Goal: Task Accomplishment & Management: Manage account settings

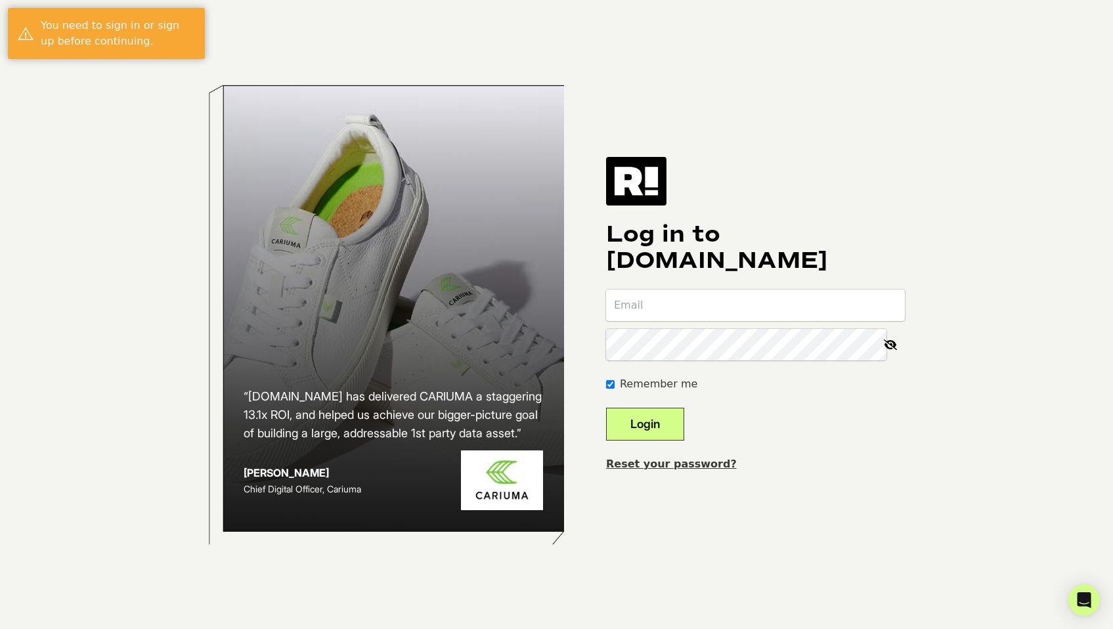
type input "[EMAIL_ADDRESS][DOMAIN_NAME]"
click at [652, 429] on button "Login" at bounding box center [645, 424] width 78 height 33
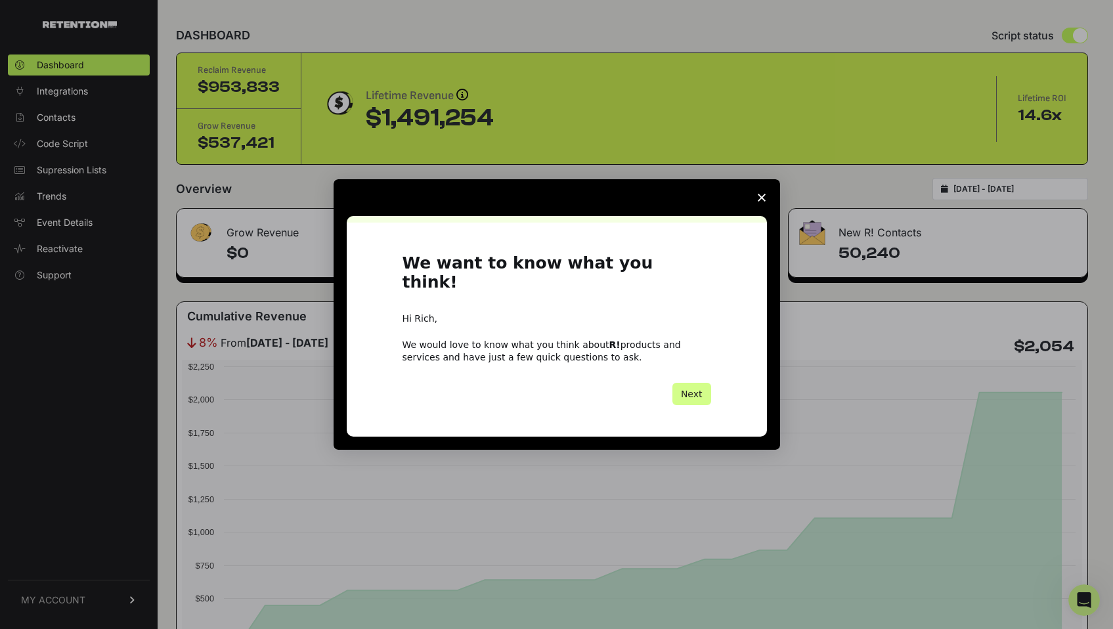
click at [761, 202] on span "Close survey" at bounding box center [761, 197] width 37 height 37
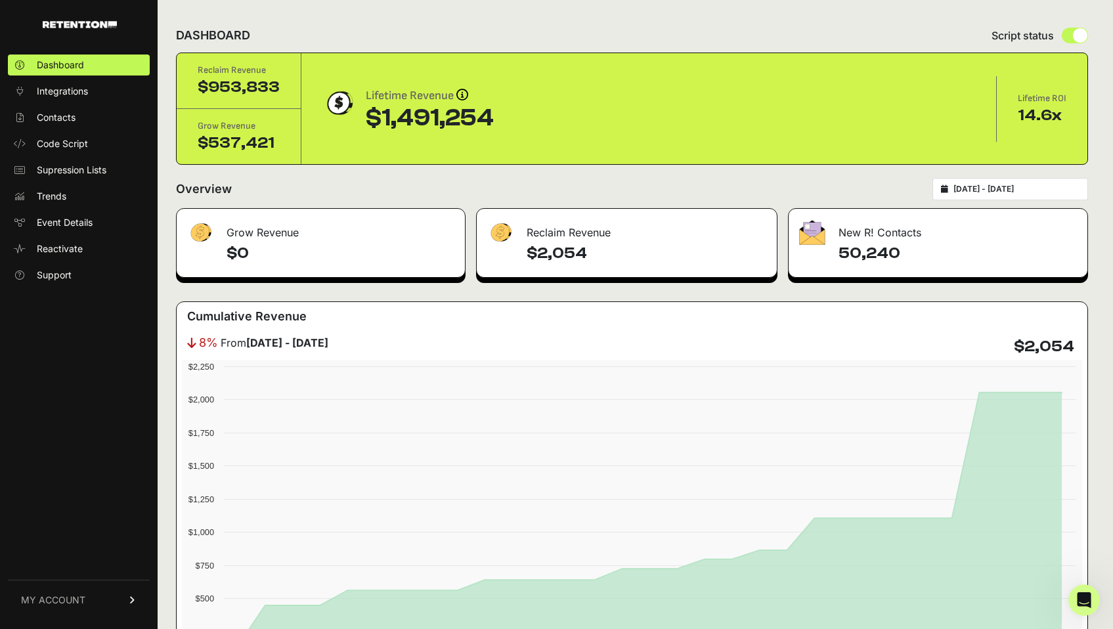
click at [100, 593] on link "MY ACCOUNT" at bounding box center [79, 600] width 142 height 40
click at [70, 477] on span "Account Details" at bounding box center [71, 477] width 68 height 13
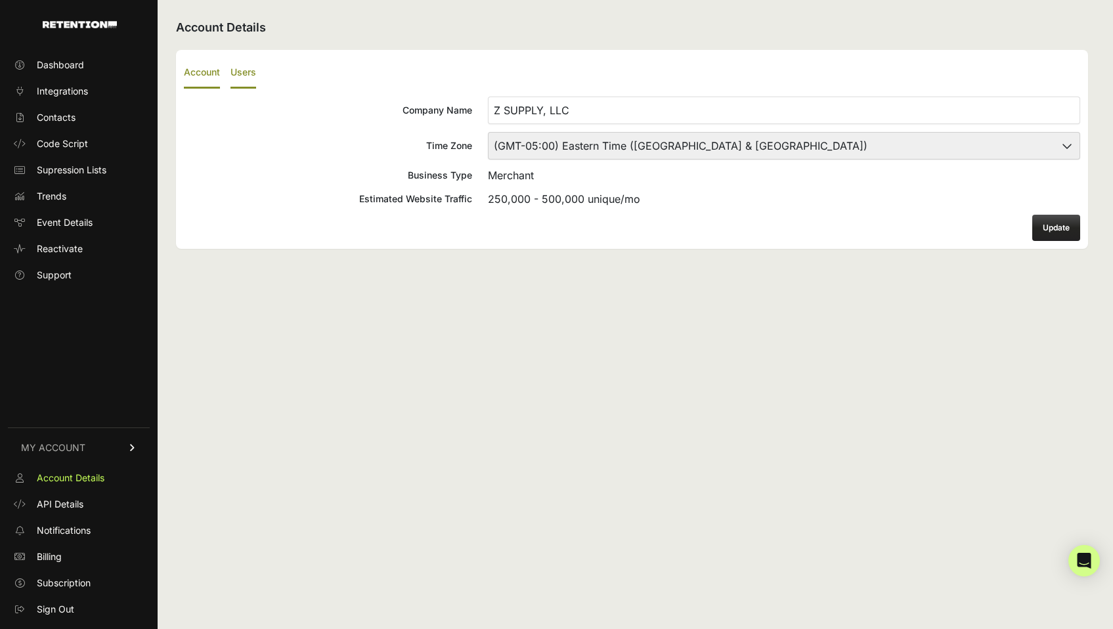
click at [250, 70] on label "Users" at bounding box center [243, 73] width 26 height 31
click at [0, 0] on input "Users" at bounding box center [0, 0] width 0 height 0
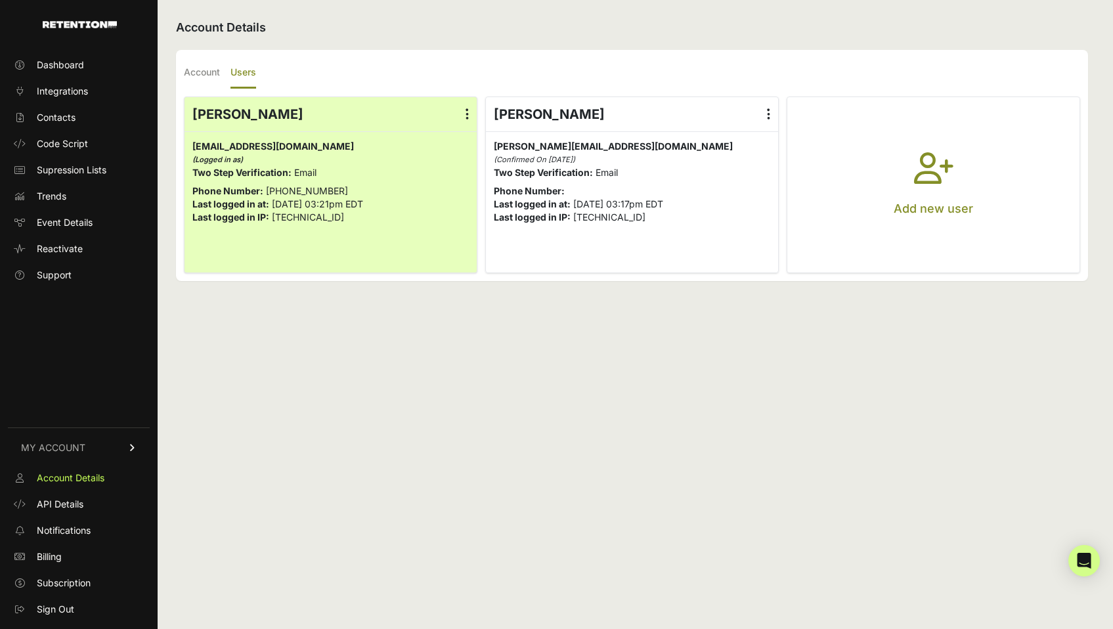
click at [912, 177] on button "Add new user" at bounding box center [933, 184] width 292 height 175
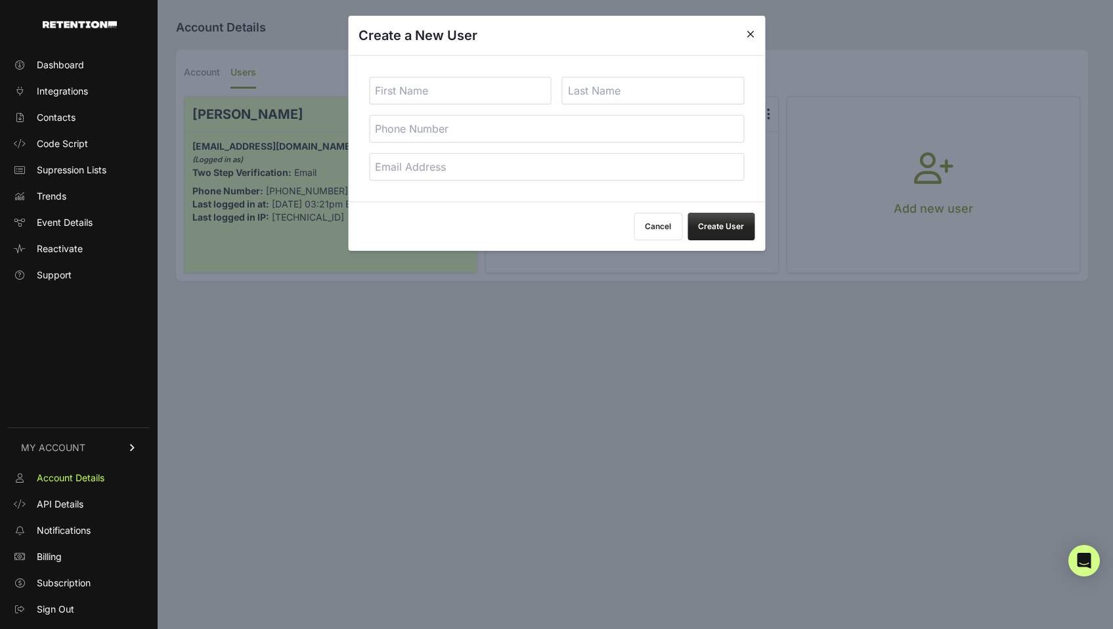
click at [431, 92] on input "text" at bounding box center [460, 91] width 182 height 28
type input "Rich"
type input "[EMAIL_ADDRESS][DOMAIN_NAME]"
click at [619, 91] on input "text" at bounding box center [653, 91] width 182 height 28
type input "Bigtree"
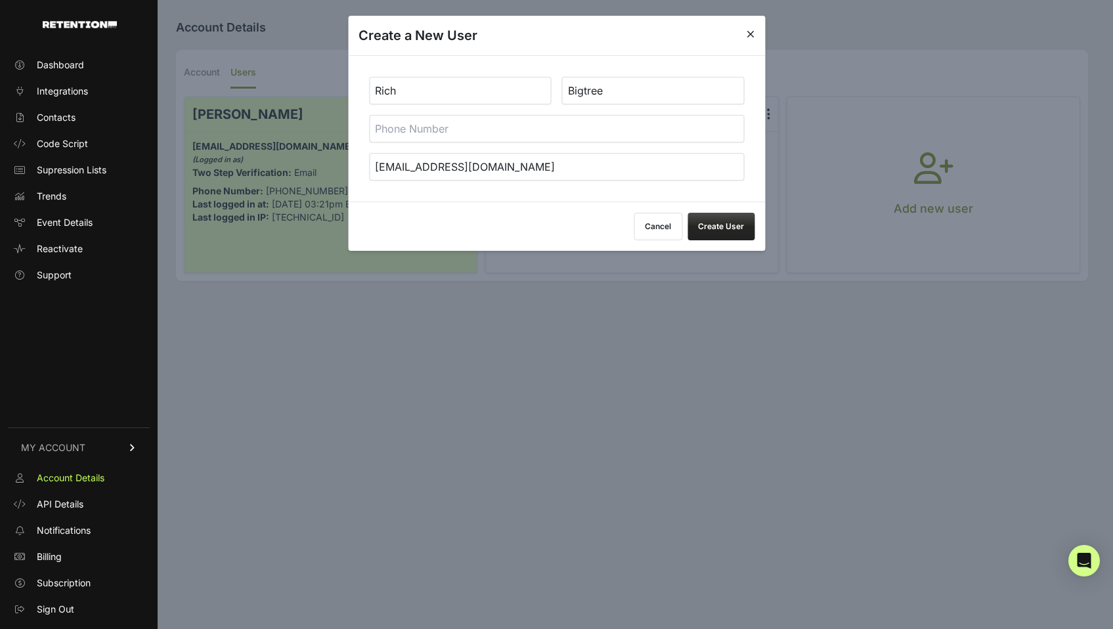
click at [651, 231] on button "Cancel" at bounding box center [657, 227] width 49 height 28
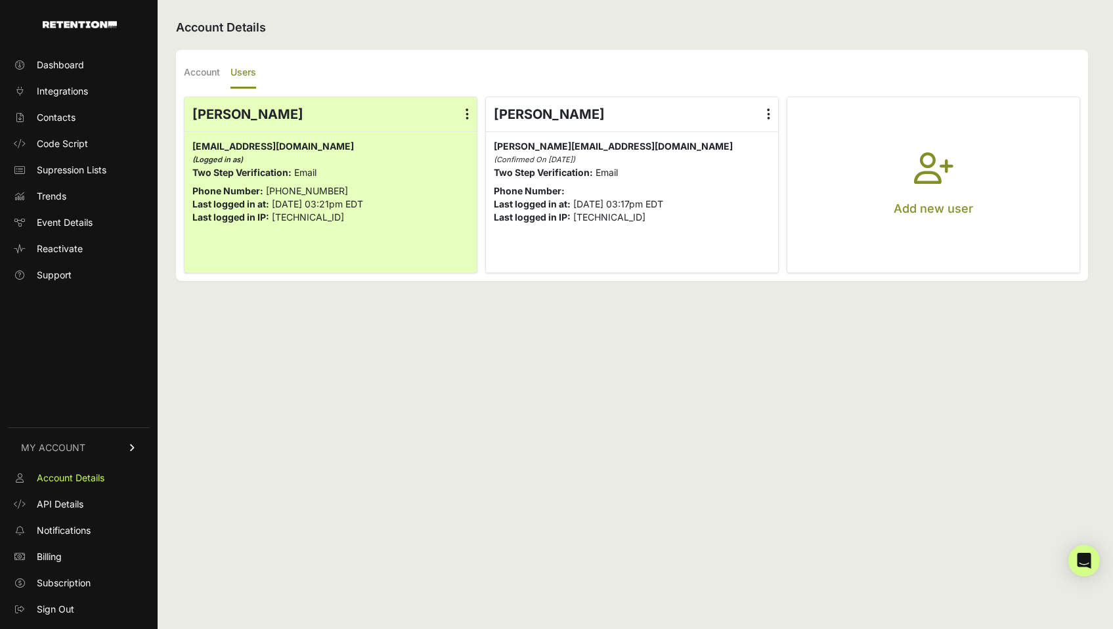
click at [878, 200] on button "Add new user" at bounding box center [933, 184] width 292 height 175
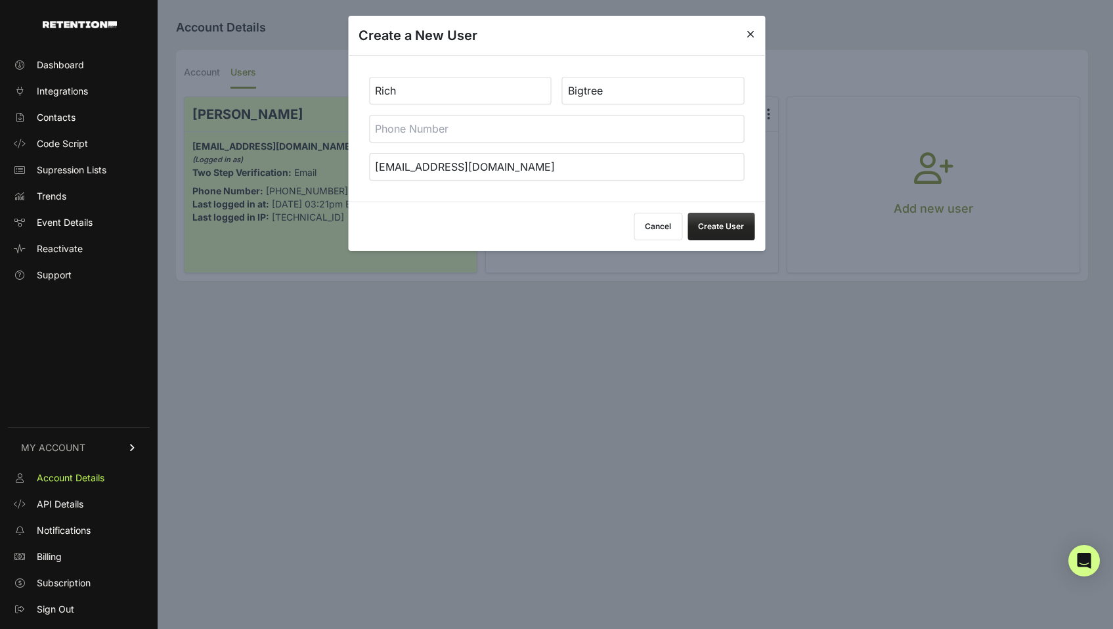
click at [461, 86] on input "Rich" at bounding box center [460, 91] width 182 height 28
type input "Tiffany"
click at [591, 89] on input "Bigtree" at bounding box center [653, 91] width 182 height 28
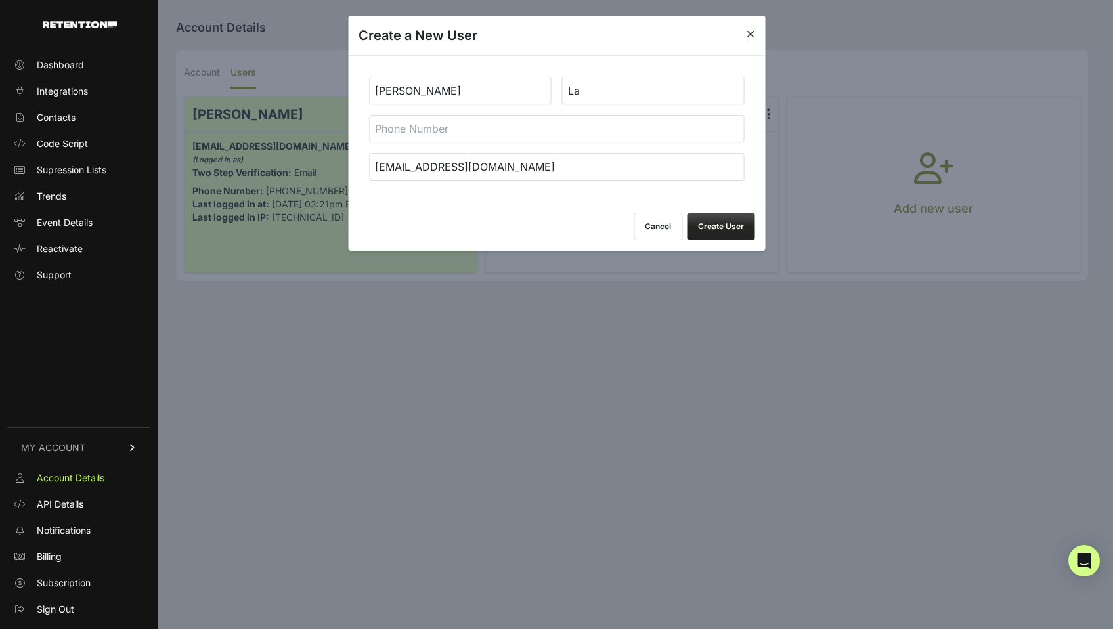
type input "La"
click at [458, 166] on input "rich@zsupplyllc.com" at bounding box center [556, 167] width 375 height 28
click at [385, 170] on input "rich@zsupplyllc.com" at bounding box center [556, 167] width 375 height 28
type input "tiffany.l@zsupplyllc.com"
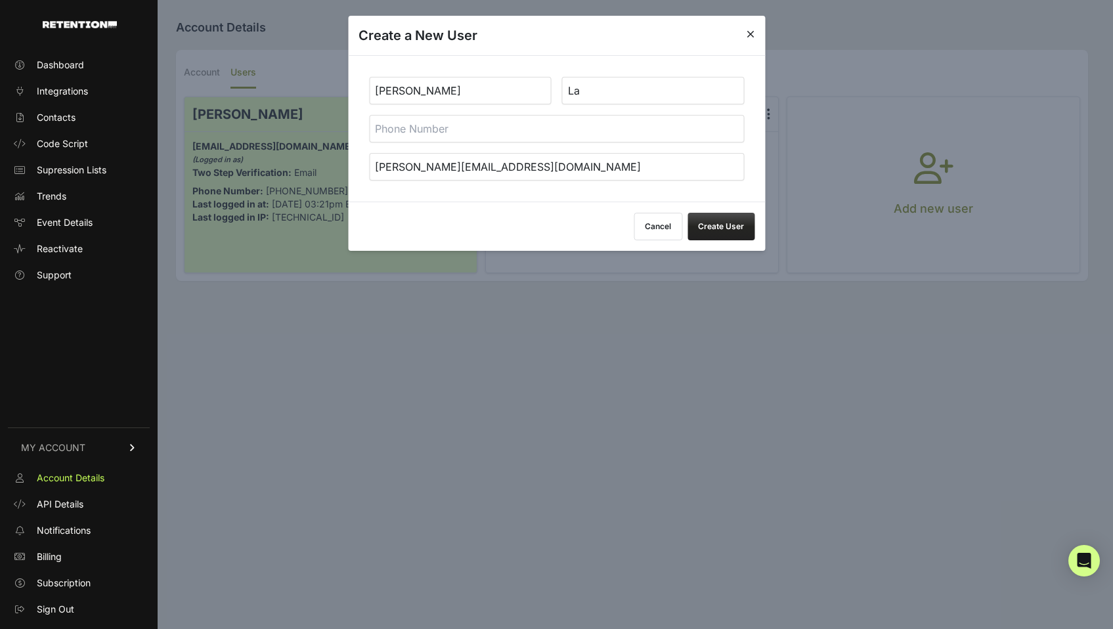
click at [549, 189] on div "Tiffany La tiffany.l@zsupplyllc.com" at bounding box center [556, 128] width 417 height 146
click at [486, 129] on input "tel" at bounding box center [556, 129] width 375 height 28
click at [752, 116] on div "Tiffany La tiffany.l@zsupplyllc.com" at bounding box center [556, 128] width 417 height 146
click at [383, 137] on input "tel" at bounding box center [556, 129] width 375 height 28
type input "7144524269"
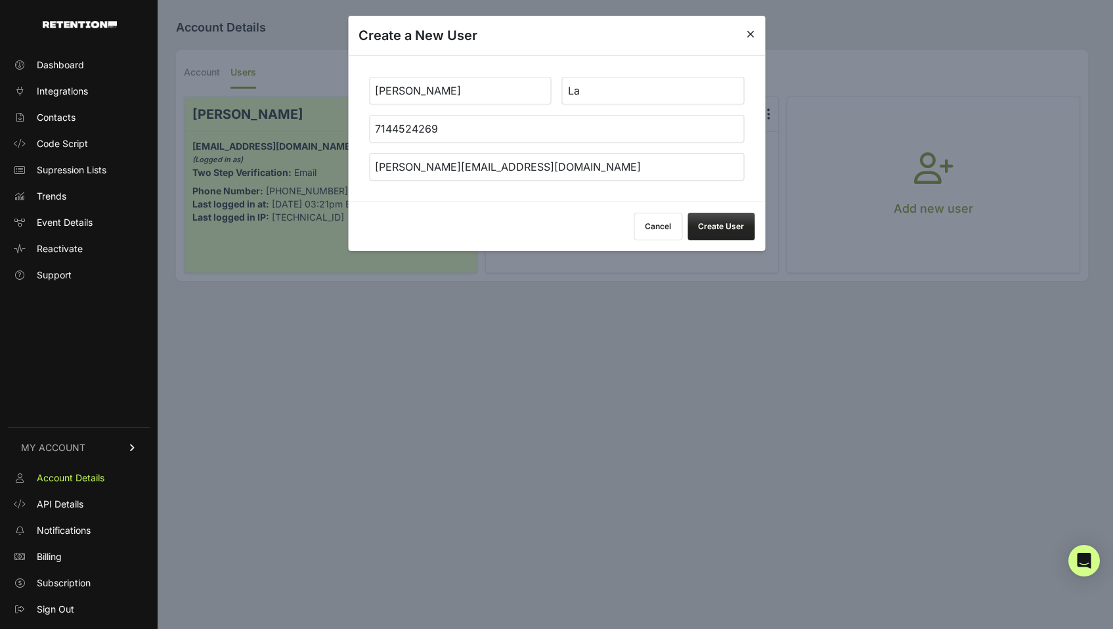
click at [742, 230] on button "Create User" at bounding box center [720, 227] width 67 height 28
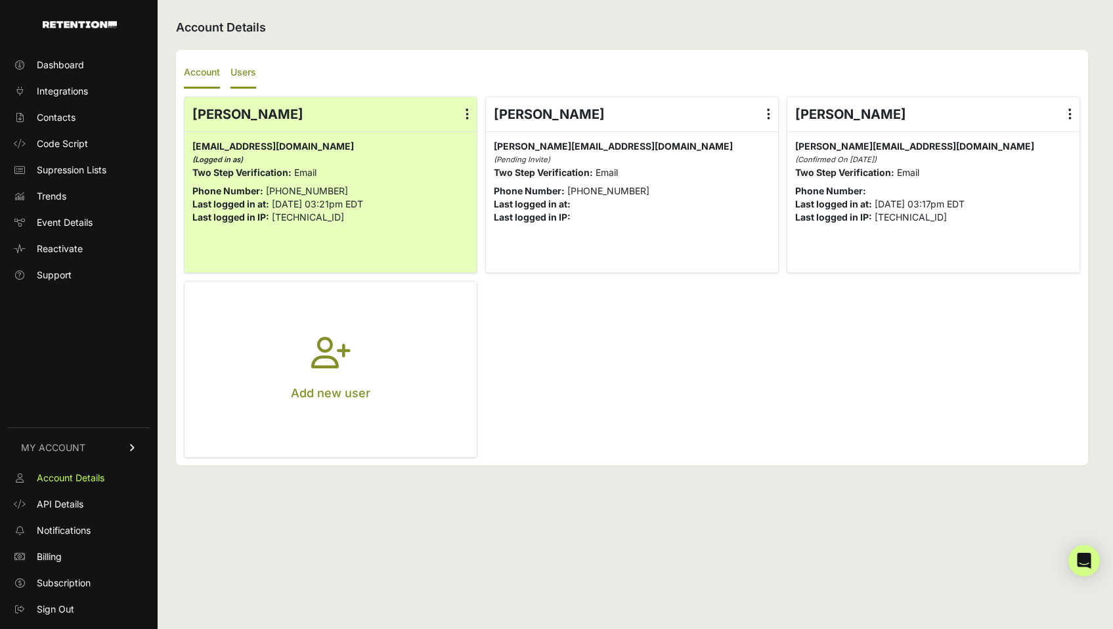
click at [203, 66] on label "Account" at bounding box center [202, 73] width 36 height 31
click at [0, 0] on input "Account" at bounding box center [0, 0] width 0 height 0
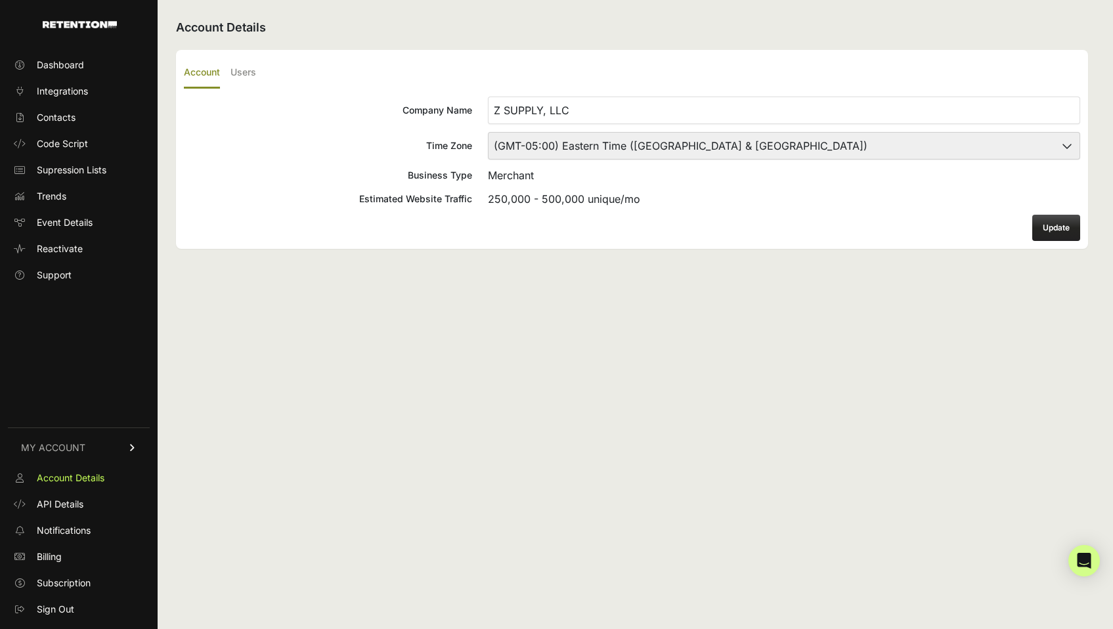
click at [316, 63] on ul "Account Users" at bounding box center [632, 73] width 896 height 31
click at [246, 68] on label "Users" at bounding box center [243, 73] width 26 height 31
click at [0, 0] on input "Users" at bounding box center [0, 0] width 0 height 0
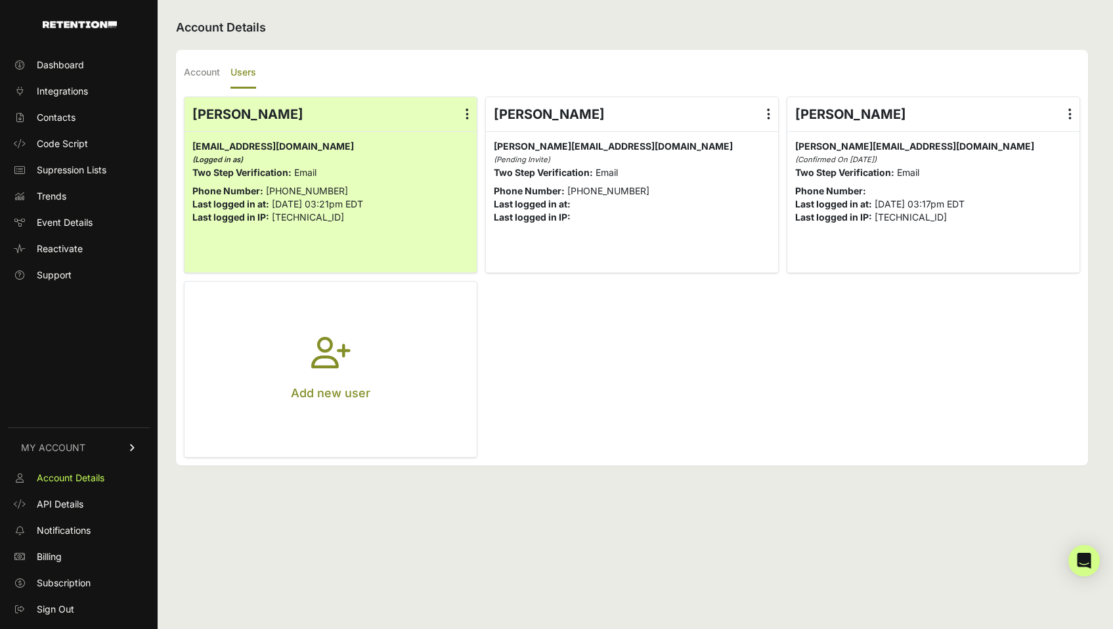
click at [324, 20] on h2 "Account Details" at bounding box center [632, 27] width 912 height 18
click at [58, 58] on span "Dashboard" at bounding box center [60, 64] width 47 height 13
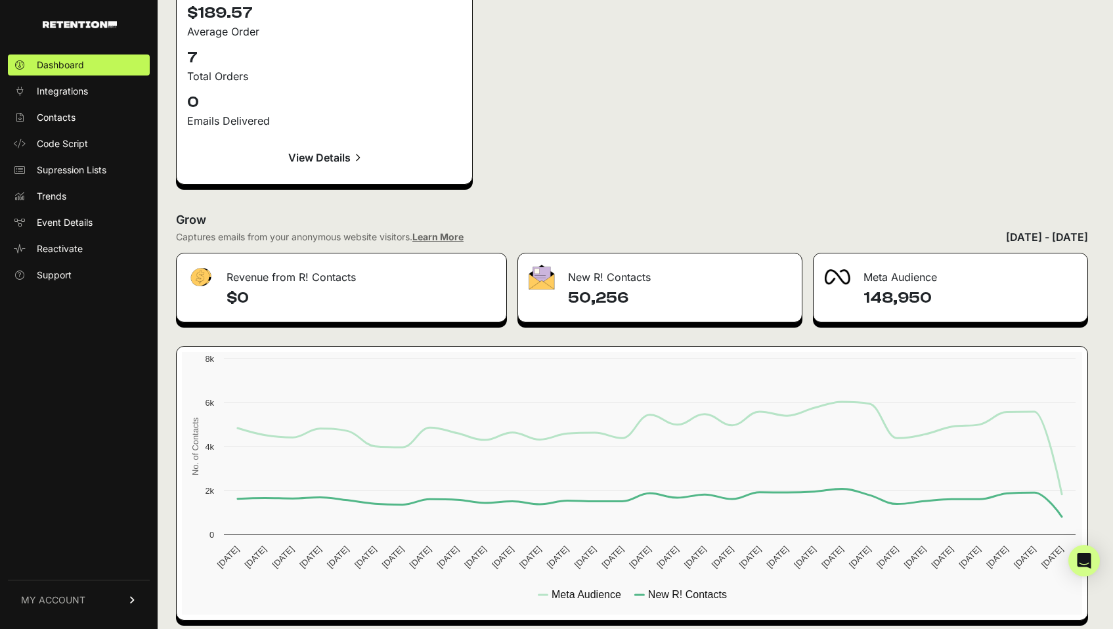
scroll to position [1937, 0]
